Goal: Information Seeking & Learning: Learn about a topic

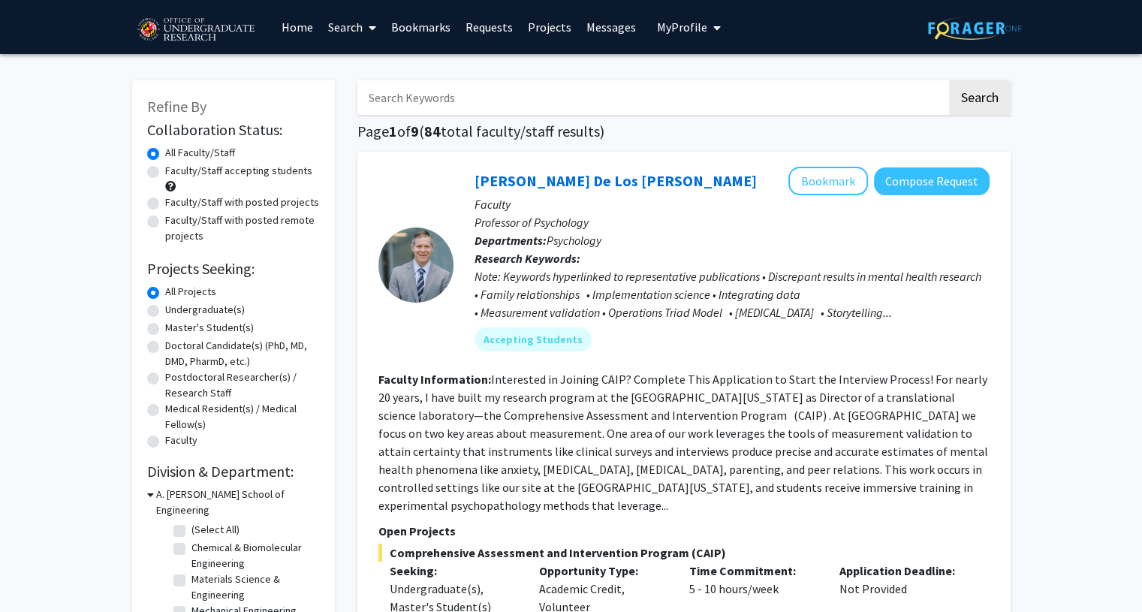
click at [200, 164] on label "Faculty/Staff accepting students" at bounding box center [238, 171] width 147 height 16
click at [175, 164] on input "Faculty/Staff accepting students" at bounding box center [170, 168] width 10 height 10
radio input "true"
click at [179, 312] on label "Undergraduate(s)" at bounding box center [205, 310] width 80 height 16
click at [175, 312] on input "Undergraduate(s)" at bounding box center [170, 307] width 10 height 10
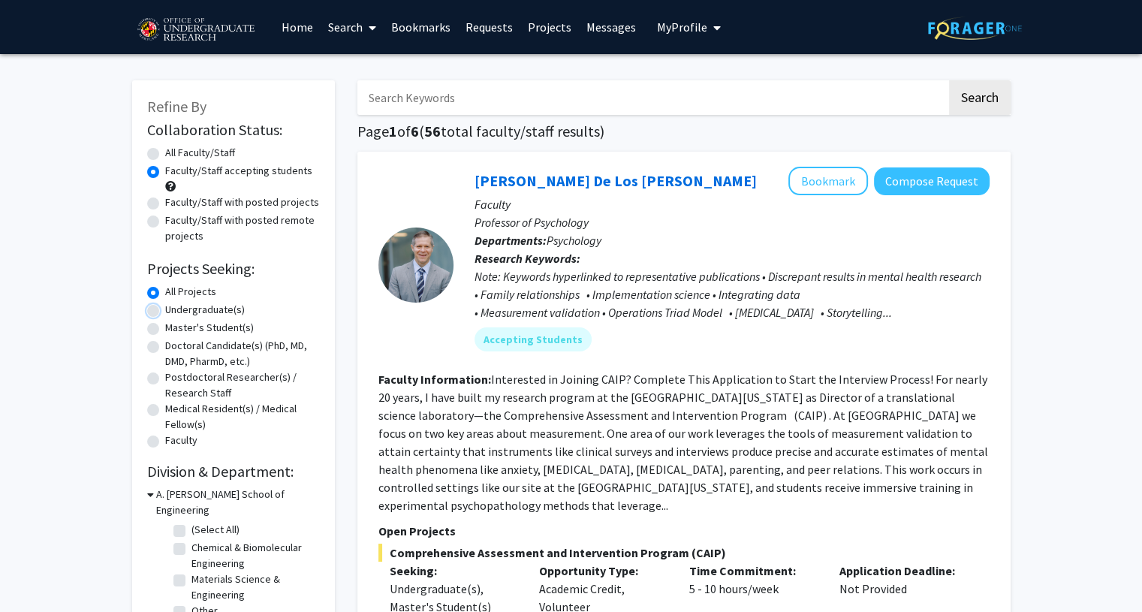
radio input "true"
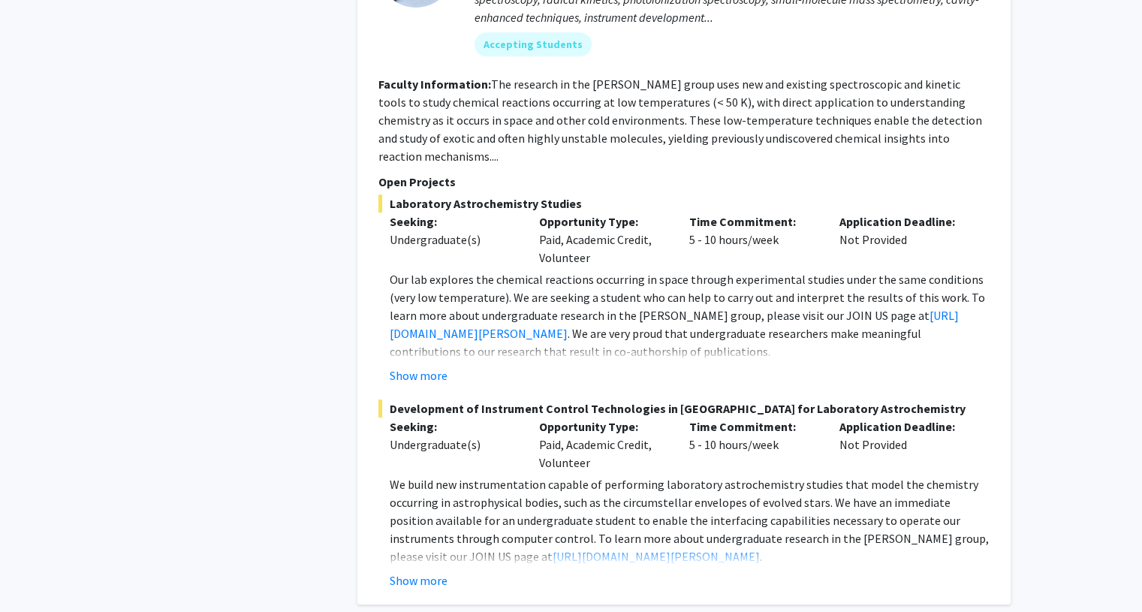
scroll to position [1372, 0]
